Goal: Communication & Community: Answer question/provide support

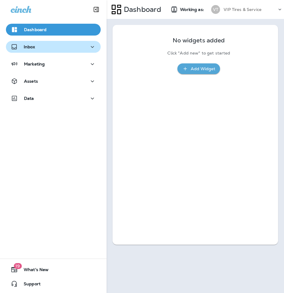
click at [52, 51] on button "Inbox" at bounding box center [53, 47] width 95 height 12
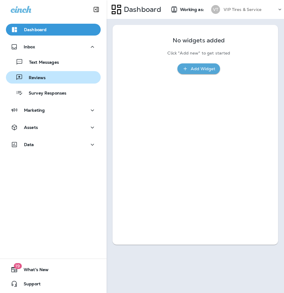
click at [41, 78] on p "Reviews" at bounding box center [34, 78] width 23 height 6
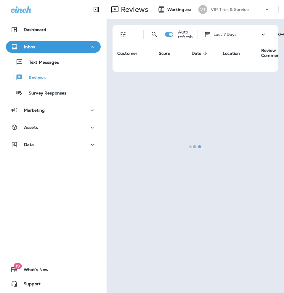
click at [128, 36] on div at bounding box center [195, 147] width 176 height 292
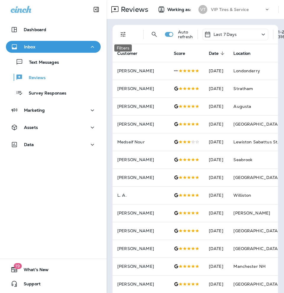
click at [123, 34] on icon "Filters" at bounding box center [123, 34] width 7 height 7
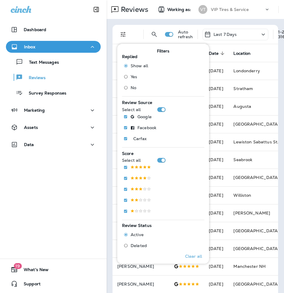
click at [133, 86] on span "No" at bounding box center [134, 87] width 6 height 5
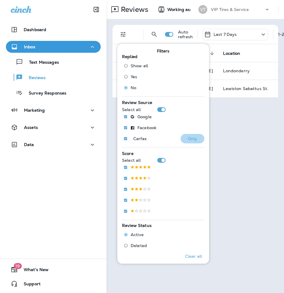
click at [188, 138] on p "Only" at bounding box center [193, 138] width 10 height 5
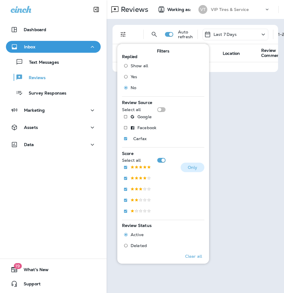
click at [188, 169] on p "Only" at bounding box center [193, 167] width 10 height 5
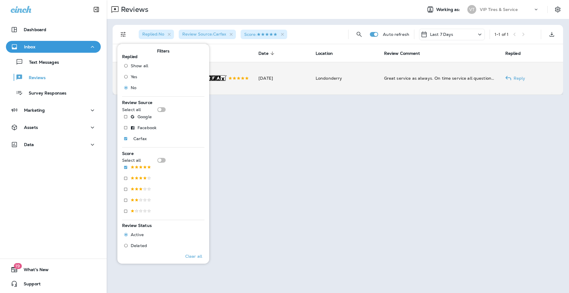
click at [284, 89] on td "Londonderry" at bounding box center [345, 78] width 68 height 33
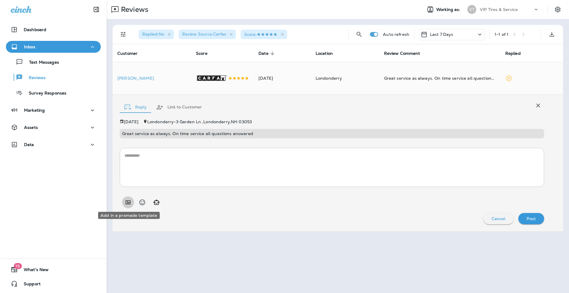
click at [130, 204] on icon "Add in a premade template" at bounding box center [127, 202] width 7 height 7
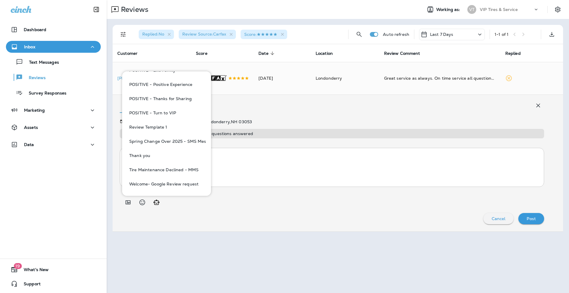
scroll to position [545, 0]
click at [168, 126] on button "POSITIVE - Turn to VIP" at bounding box center [166, 128] width 79 height 14
type textarea "**********"
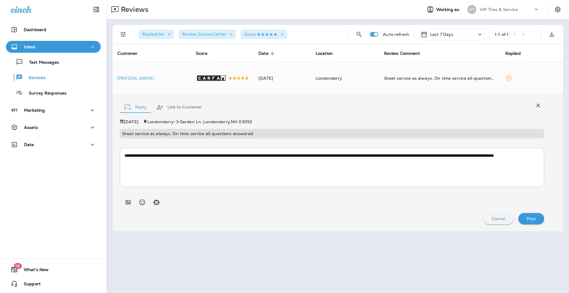
click at [284, 213] on button "Post" at bounding box center [531, 218] width 26 height 11
